Goal: Task Accomplishment & Management: Use online tool/utility

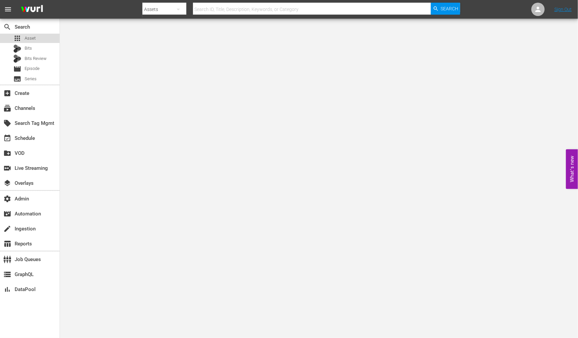
click at [31, 35] on span "Asset" at bounding box center [30, 38] width 11 height 7
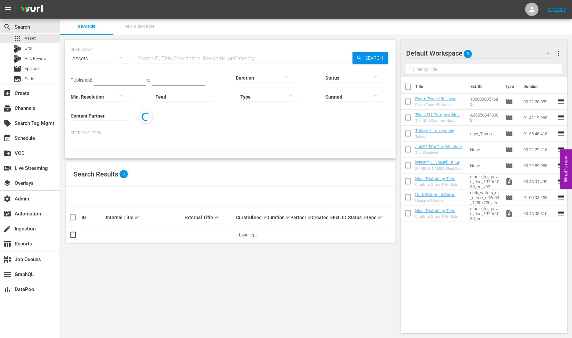
click at [200, 64] on hr at bounding box center [244, 64] width 217 height 0
click at [189, 60] on input "text" at bounding box center [244, 59] width 217 height 16
paste input "296007"
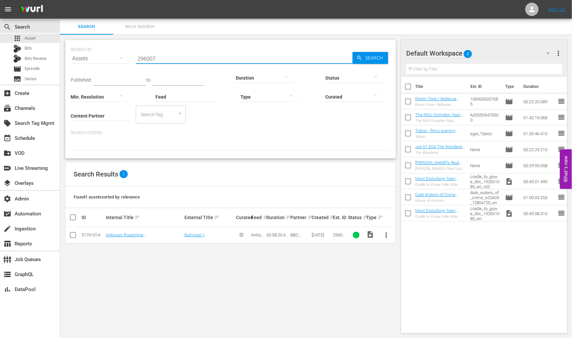
type input "296007"
click at [94, 235] on div "51761014" at bounding box center [93, 234] width 22 height 5
copy div "51761014"
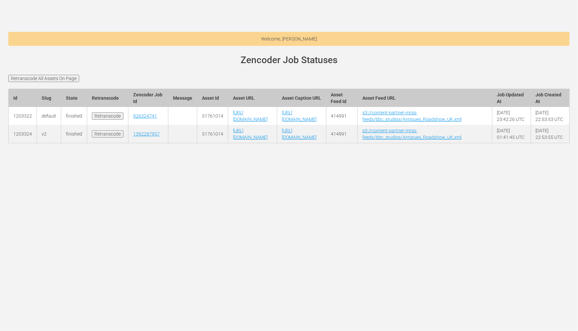
click at [94, 235] on div "Welcome, Jess Calvert [DOMAIN_NAME] site status Zencoder Job Statuses Retransco…" at bounding box center [289, 165] width 578 height 331
click at [57, 78] on input "Retranscode All Assets On Page" at bounding box center [43, 78] width 71 height 7
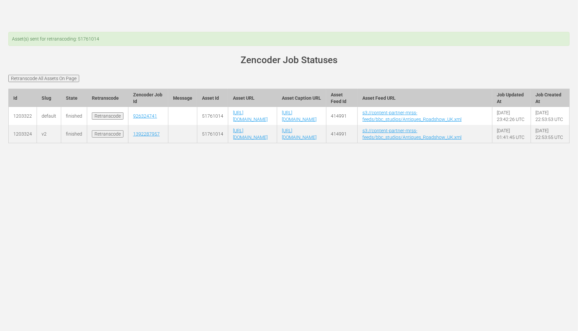
click at [244, 230] on div "Asset(s) sent for retranscoding: 51761014 wurl-scheduler.com site status Zencod…" at bounding box center [289, 165] width 578 height 331
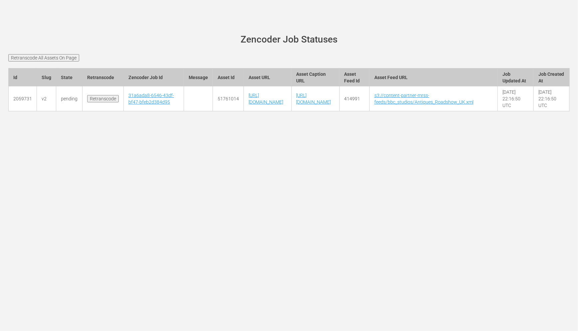
click at [473, 299] on div "wurl-scheduler.com site status Zencoder Job Statuses Retranscode All Assets On …" at bounding box center [289, 165] width 578 height 331
click at [473, 36] on h1 "Zencoder Job Statuses" at bounding box center [289, 40] width 543 height 10
click at [473, 35] on h1 "Zencoder Job Statuses" at bounding box center [289, 40] width 543 height 10
click at [153, 35] on h1 "Zencoder Job Statuses" at bounding box center [289, 40] width 543 height 10
click at [204, 25] on main "wurl-scheduler.com site status Zencoder Job Statuses Retranscode All Assets On …" at bounding box center [289, 77] width 578 height 116
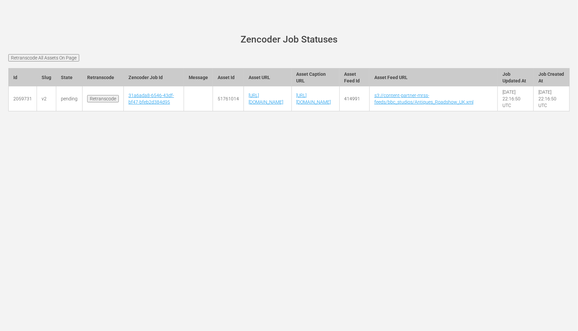
click at [551, 234] on div "wurl-scheduler.com site status Zencoder Job Statuses Retranscode All Assets On …" at bounding box center [289, 165] width 578 height 331
click at [573, 237] on div "wurl-scheduler.com site status Zencoder Job Statuses Retranscode All Assets On …" at bounding box center [289, 165] width 578 height 331
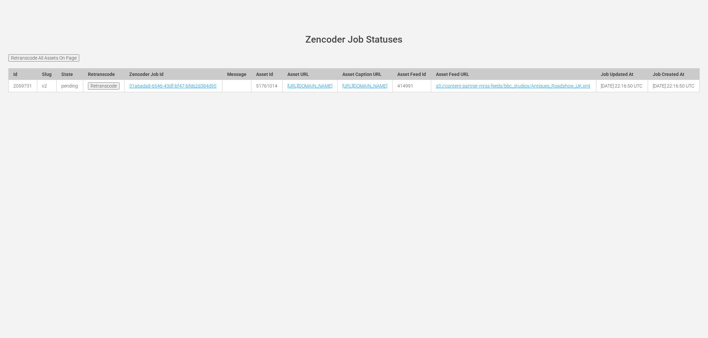
click at [578, 184] on div "wurl-scheduler.com site status Zencoder Job Statuses Retranscode All Assets On …" at bounding box center [354, 169] width 708 height 338
click at [542, 27] on main "wurl-scheduler.com site status Zencoder Job Statuses Retranscode All Assets On …" at bounding box center [354, 67] width 708 height 97
click at [542, 26] on main "wurl-scheduler.com site status Zencoder Job Statuses Retranscode All Assets On …" at bounding box center [354, 67] width 708 height 97
click at [387, 230] on div "wurl-scheduler.com site status Zencoder Job Statuses Retranscode All Assets On …" at bounding box center [354, 169] width 708 height 338
click at [332, 284] on div "wurl-scheduler.com site status Zencoder Job Statuses Retranscode All Assets On …" at bounding box center [354, 169] width 708 height 338
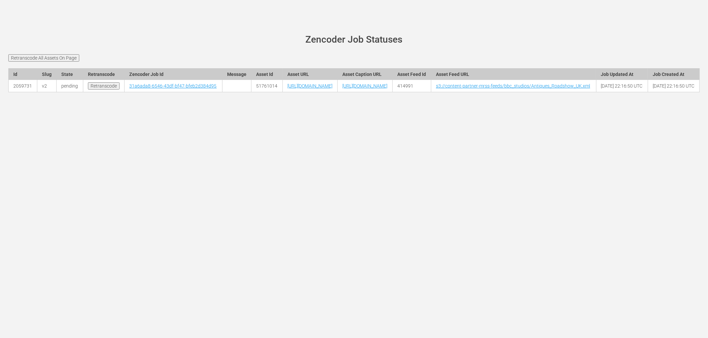
click at [5, 187] on div "wurl-scheduler.com site status Zencoder Job Statuses Retranscode All Assets On …" at bounding box center [354, 169] width 708 height 338
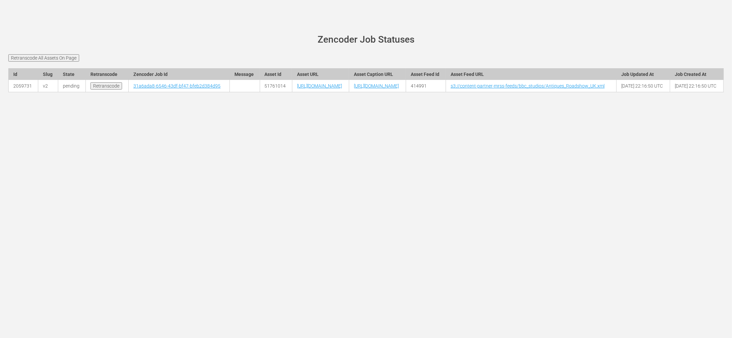
click at [172, 115] on main "[PERSON_NAME][DOMAIN_NAME] site status Zencoder Job Statuses Retranscode All As…" at bounding box center [366, 67] width 732 height 97
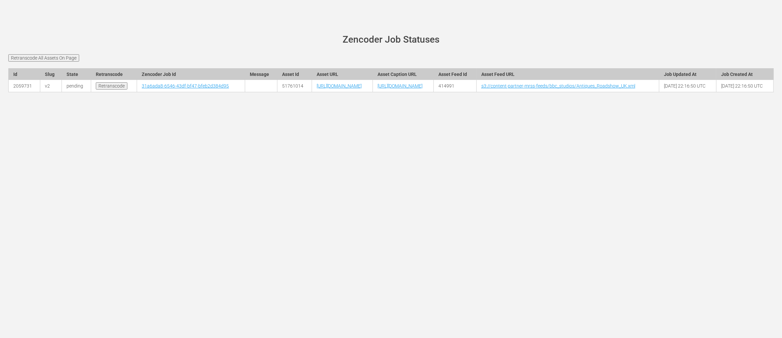
click at [114, 27] on main "[PERSON_NAME][DOMAIN_NAME] site status Zencoder Job Statuses Retranscode All As…" at bounding box center [391, 67] width 782 height 97
click at [154, 203] on div "[PERSON_NAME][DOMAIN_NAME] site status Zencoder Job Statuses Retranscode All As…" at bounding box center [391, 169] width 782 height 338
click at [568, 178] on div "[PERSON_NAME][DOMAIN_NAME] site status Zencoder Job Statuses Retranscode All As…" at bounding box center [391, 169] width 782 height 338
